Goal: Find specific page/section: Find specific page/section

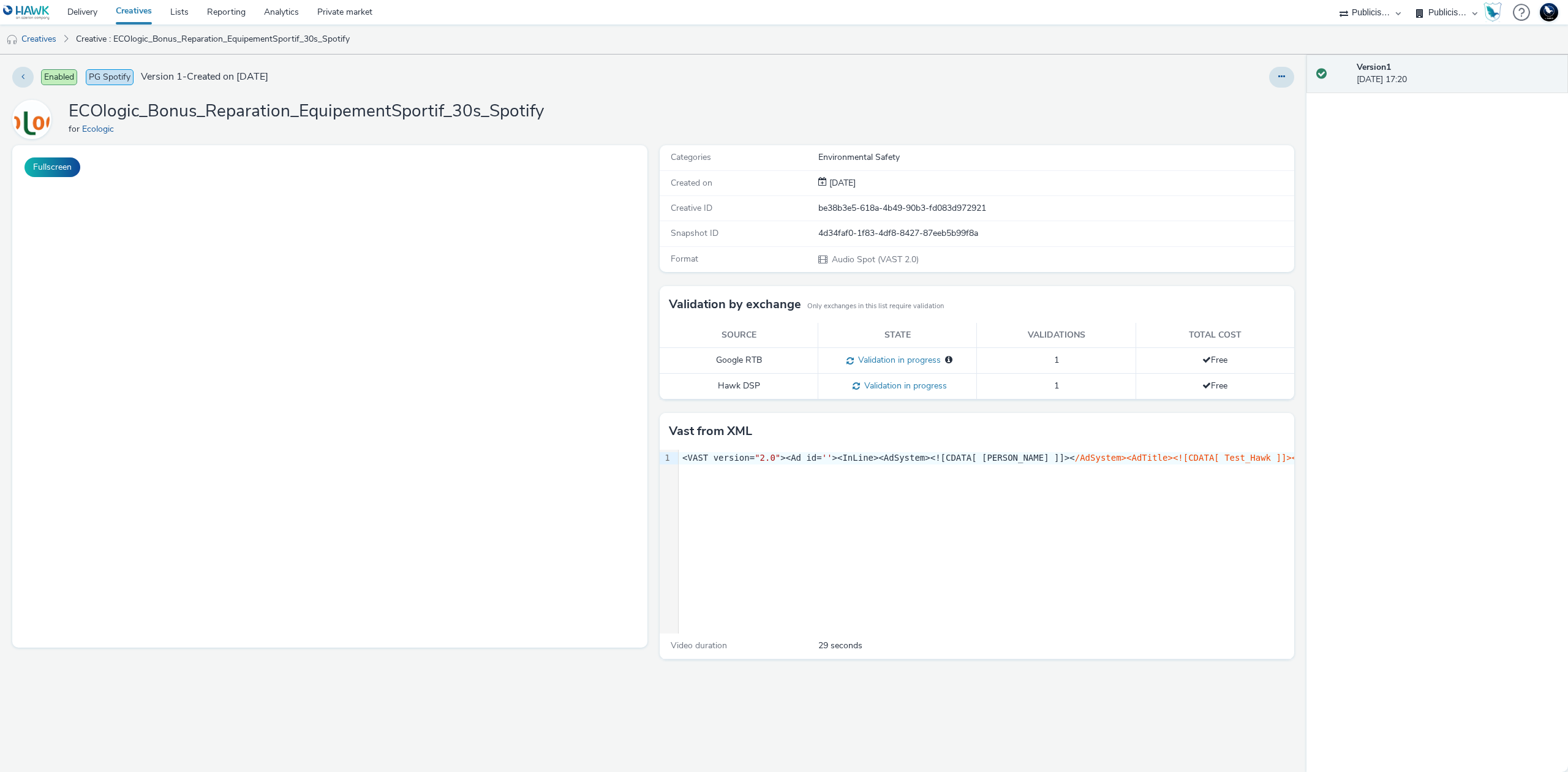
select select "d07aba32-d775-4fed-a722-f10c6504dd64"
select select "f97d6638-e0a1-4f7a-bf46-55015878e29e"
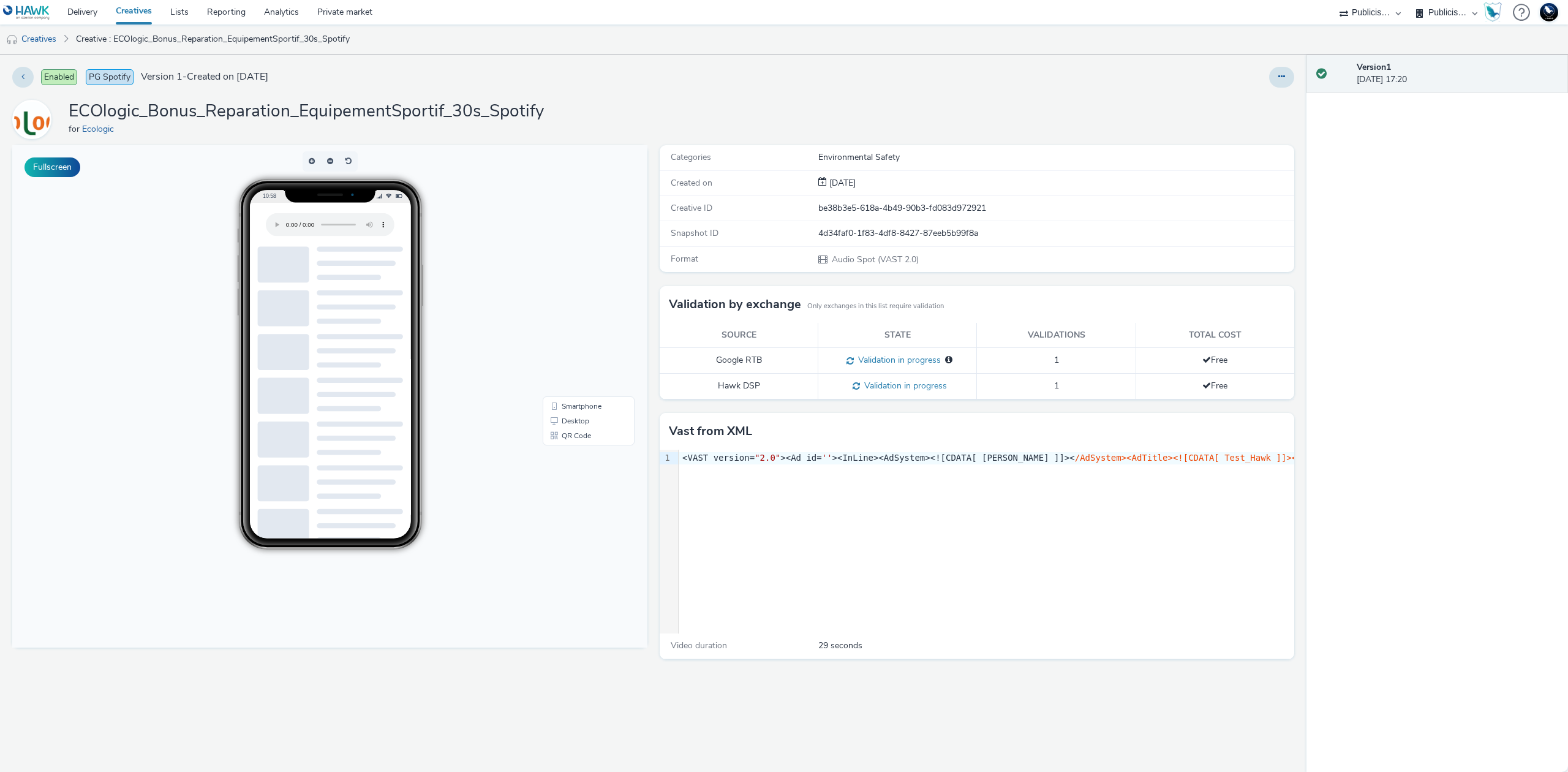
click at [54, 402] on body "10:58 Smartphone Desktop QR Code" at bounding box center [329, 396] width 635 height 502
click at [1389, 158] on div "Version 1 [DATE] 17:20" at bounding box center [1437, 413] width 261 height 717
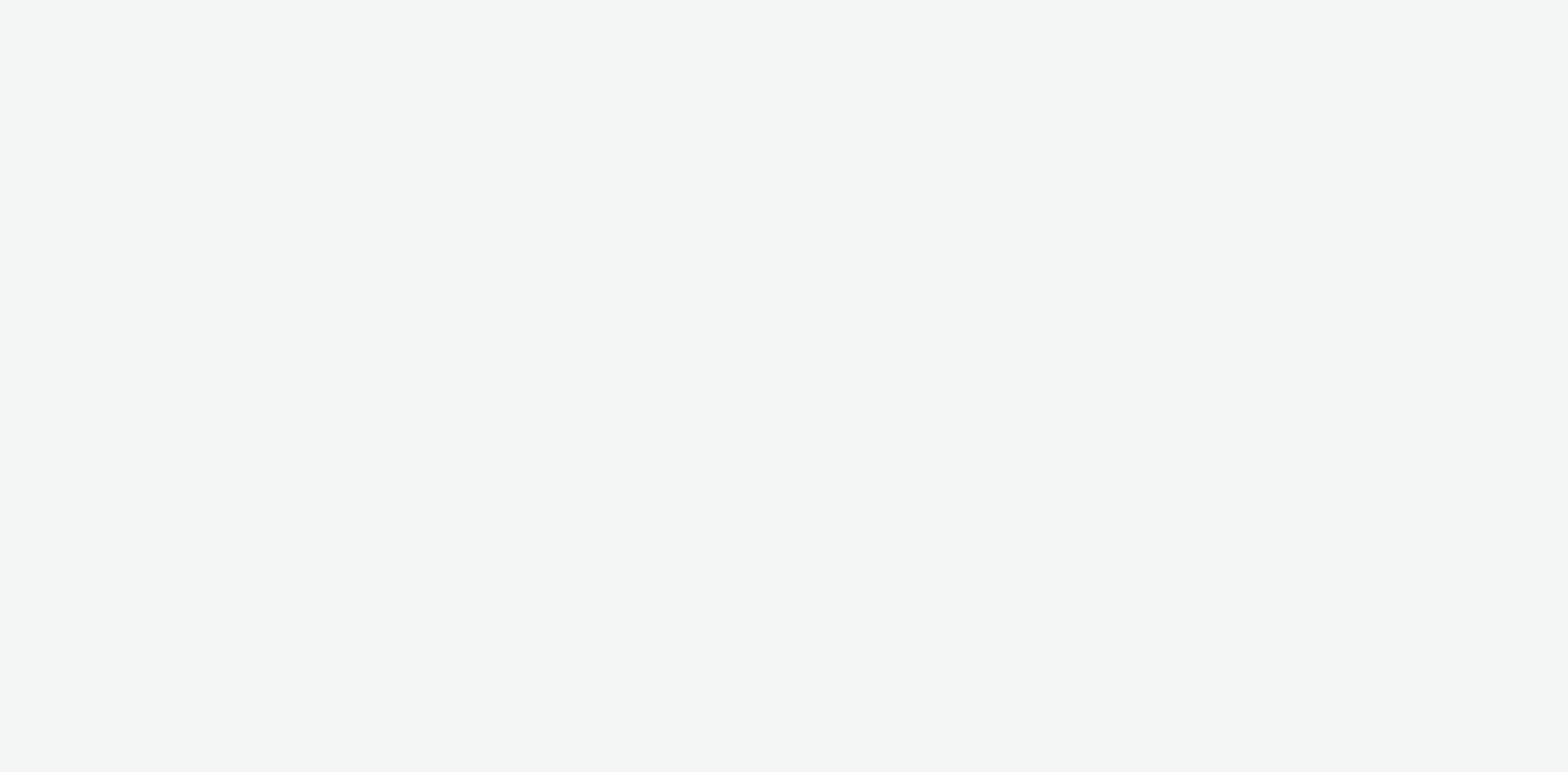
select select "d07aba32-d775-4fed-a722-f10c6504dd64"
select select "f97d6638-e0a1-4f7a-bf46-55015878e29e"
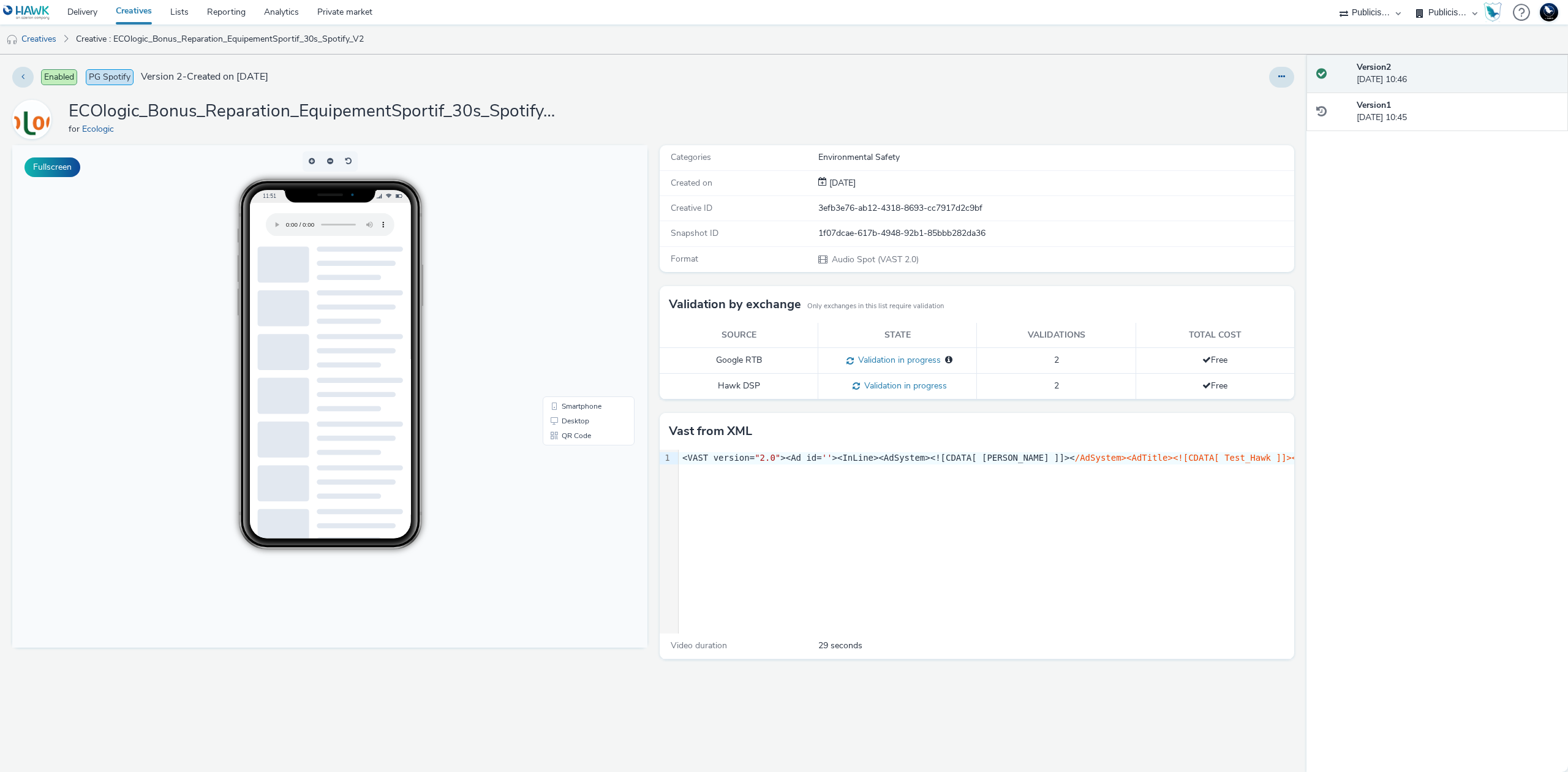
click at [954, 237] on div "1f07dcae-617b-4948-92b1-85bbb282da36" at bounding box center [1056, 233] width 476 height 12
copy div "1f07dcae-617b-4948-92b1-85bbb282da36"
click at [1305, 637] on div "Enabled PG Spotify Version 2 - Created on 19 August 2025 ECOlogic_Bonus_Reparat…" at bounding box center [653, 413] width 1307 height 717
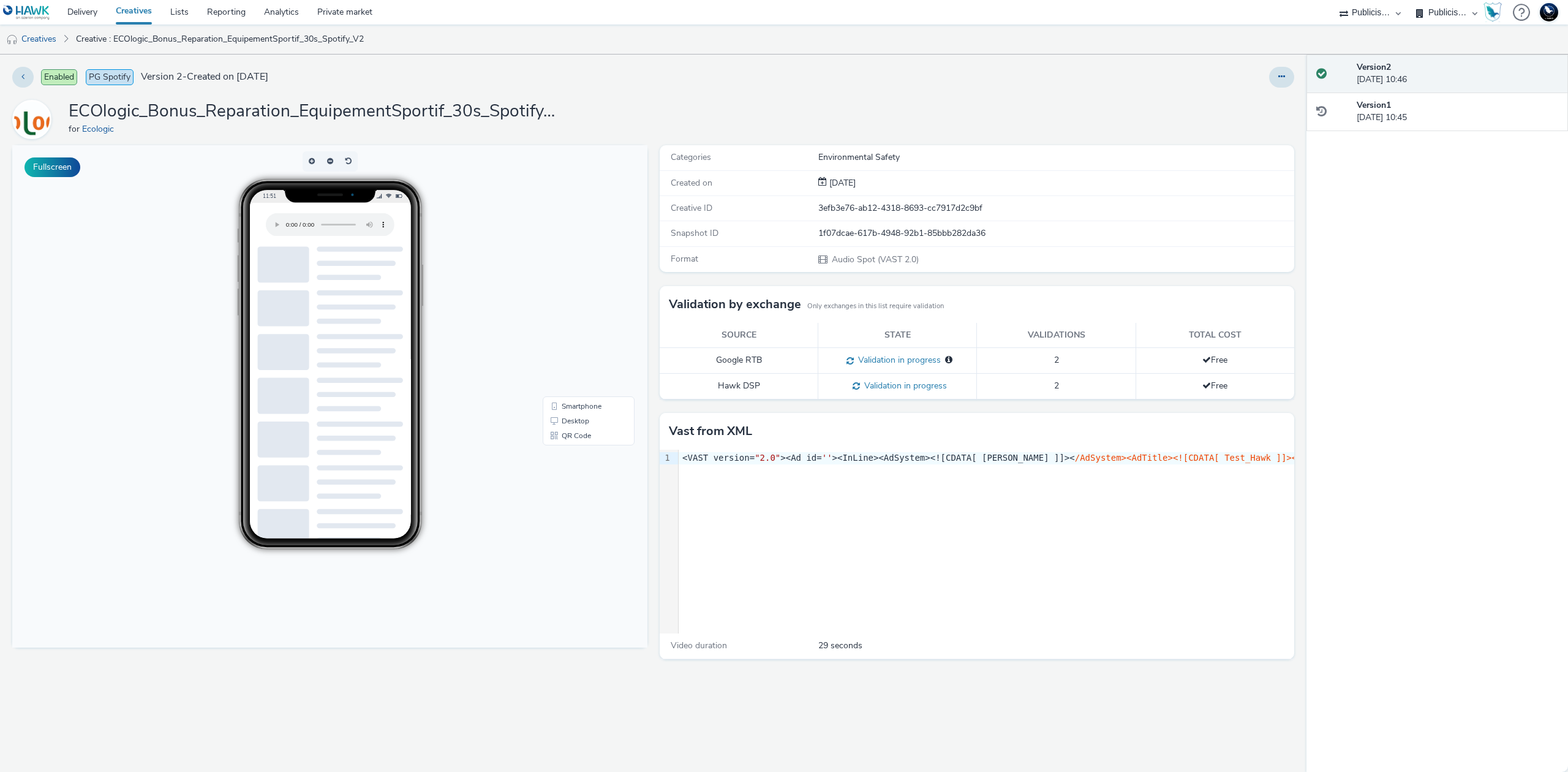
click at [630, 771] on html "Delivery Creatives Lists Reporting Analytics Private market 75 Media A8 Media G…" at bounding box center [784, 386] width 1568 height 772
drag, startPoint x: 79, startPoint y: 355, endPoint x: 603, endPoint y: 285, distance: 528.7
click at [79, 355] on body "11:51 Smartphone Desktop QR Code" at bounding box center [329, 396] width 635 height 502
click at [260, 471] on div at bounding box center [282, 483] width 51 height 36
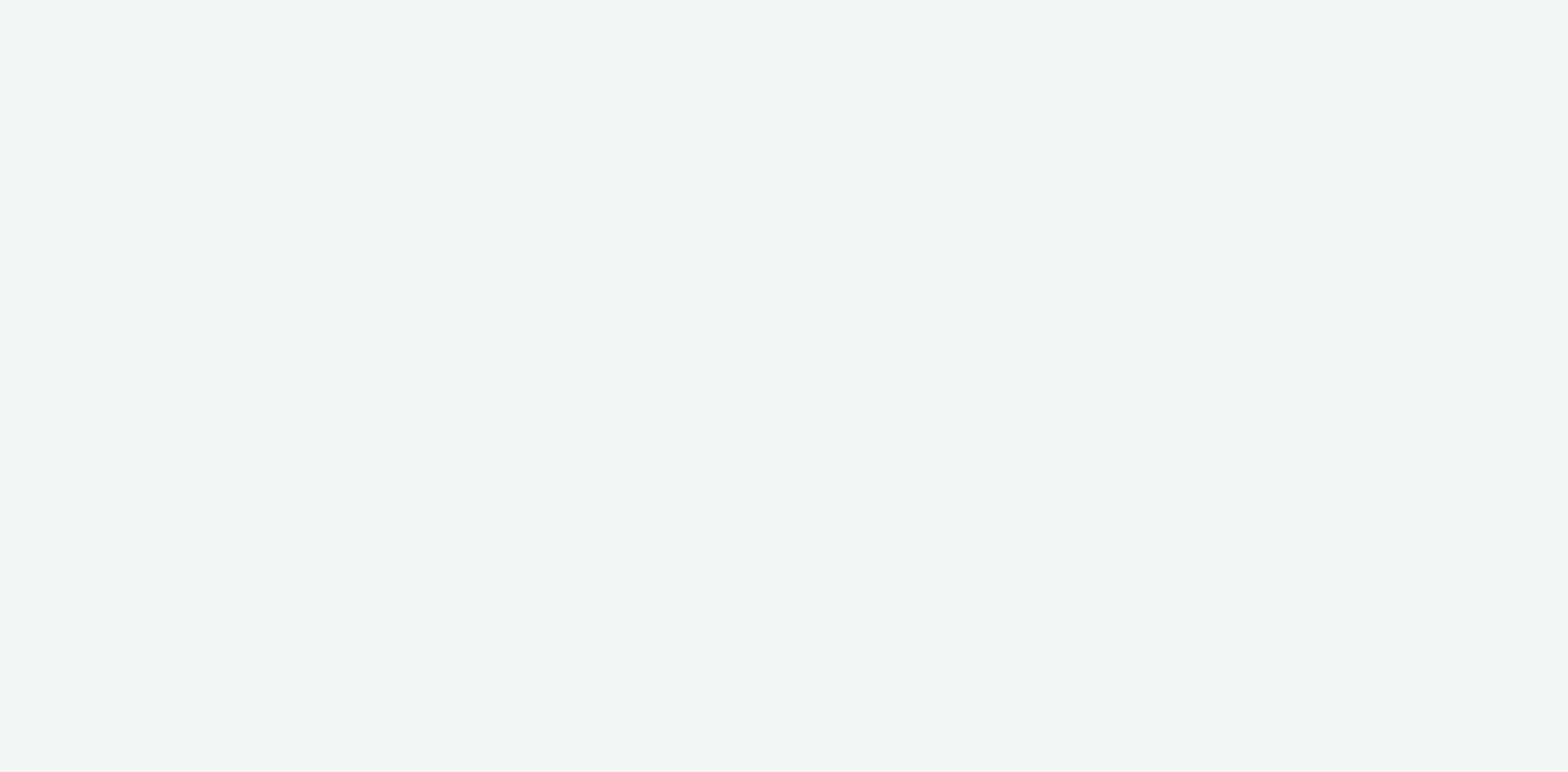
select select "d07aba32-d775-4fed-a722-f10c6504dd64"
select select "f97d6638-e0a1-4f7a-bf46-55015878e29e"
